Goal: Information Seeking & Learning: Find specific fact

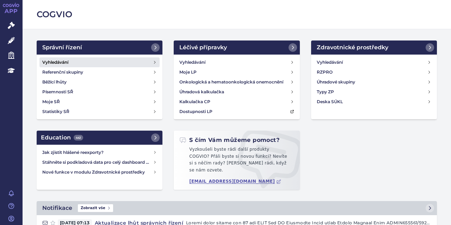
click at [62, 64] on h4 "Vyhledávání" at bounding box center [55, 62] width 26 height 7
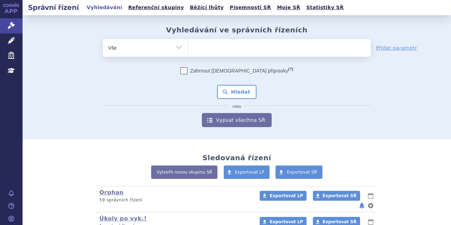
click at [211, 49] on ul at bounding box center [279, 46] width 183 height 15
click at [188, 49] on select at bounding box center [187, 48] width 0 height 18
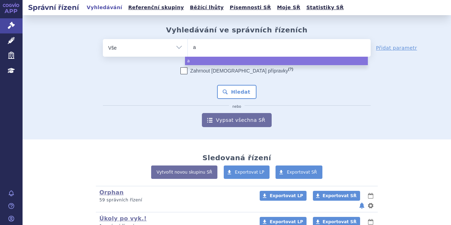
type input "al"
type input "alu"
type input "alut"
type input "aluta"
type input "alutar"
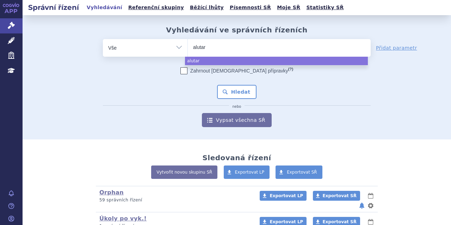
type input "alutard"
select select "alutard"
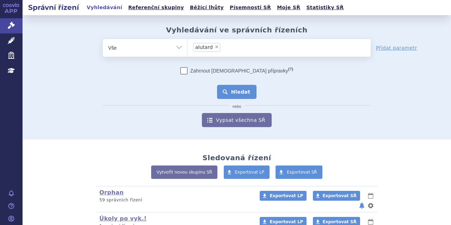
click at [239, 93] on button "Hledat" at bounding box center [237, 92] width 40 height 14
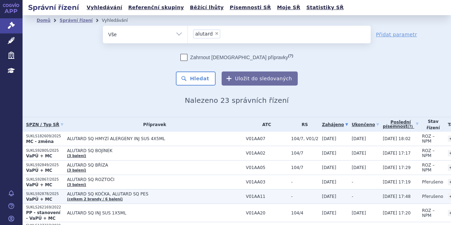
click at [155, 192] on span "ALUTARD SQ KOČKA, ALUTARD SQ PES" at bounding box center [154, 194] width 175 height 5
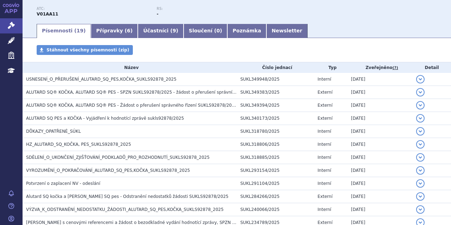
scroll to position [106, 0]
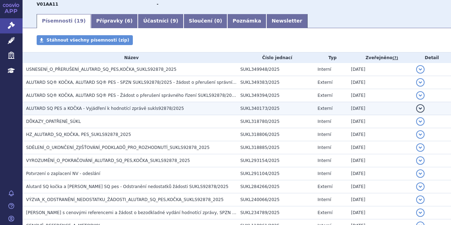
click at [146, 110] on span "ALUTARD SQ PES a KOČKA - Vyjádření k hodnotící zprávě sukls92878/2025" at bounding box center [105, 108] width 158 height 5
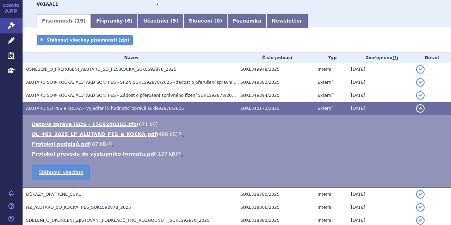
click at [178, 134] on link "🔍" at bounding box center [181, 134] width 6 height 6
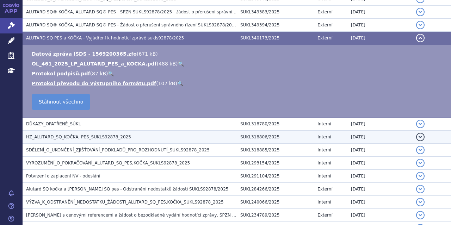
scroll to position [211, 0]
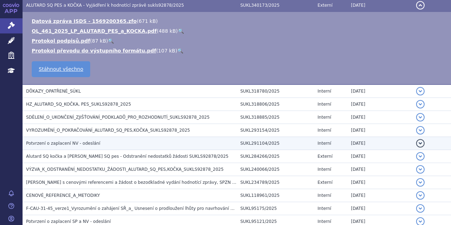
click at [112, 133] on tbody "USNESENÍ_O_PŘERUŠENÍ_ALUTARD_SQ_PES,KOČKA_SUKLS92878_2025 SUKL349948/2025 Inter…" at bounding box center [237, 120] width 428 height 320
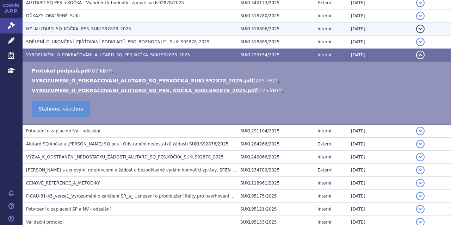
click at [110, 25] on h3 "HZ_ALUTARD_SQ_KOČKA, PES_SUKLS92878_2025" at bounding box center [131, 28] width 211 height 7
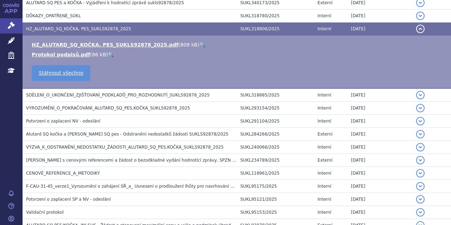
click at [199, 44] on link "🔍" at bounding box center [202, 45] width 6 height 6
